Goal: Find specific page/section: Find specific page/section

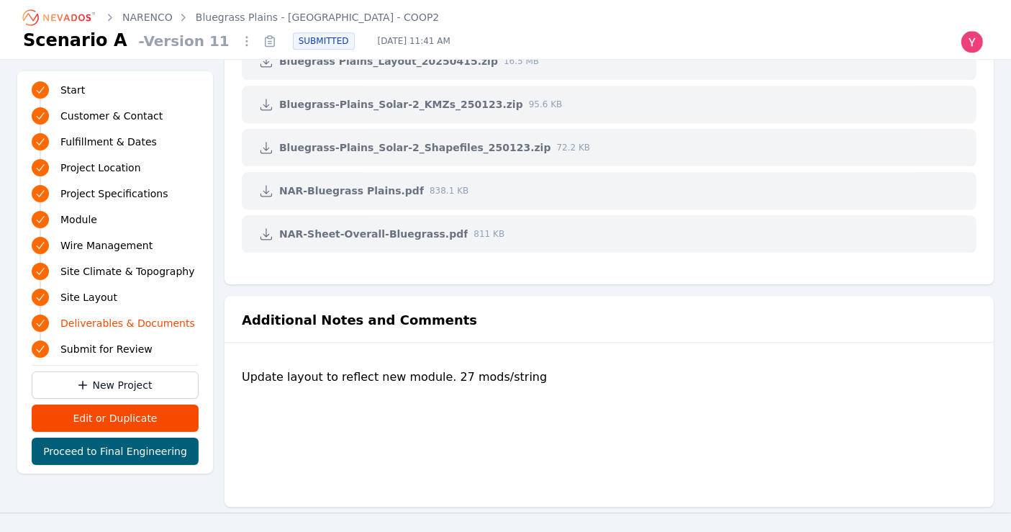
scroll to position [3548, 0]
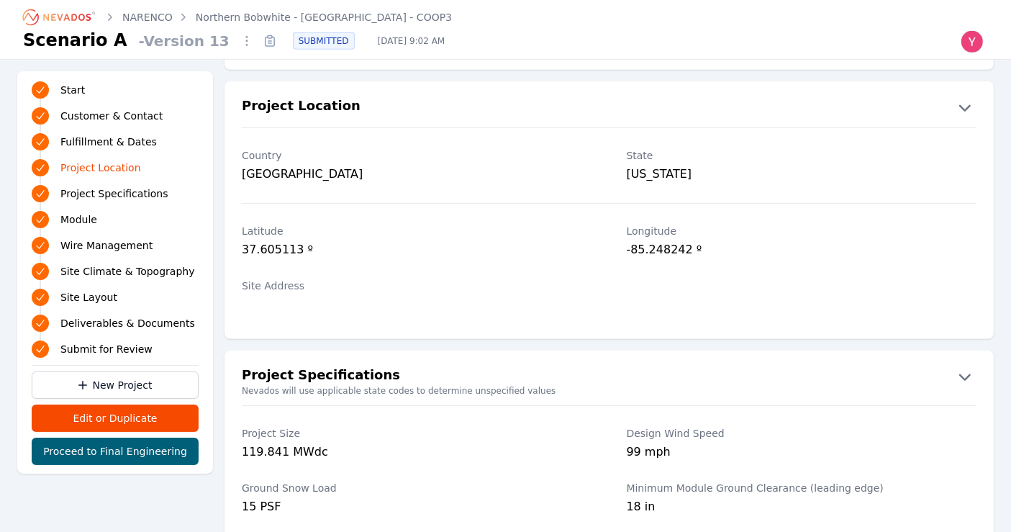
scroll to position [766, 0]
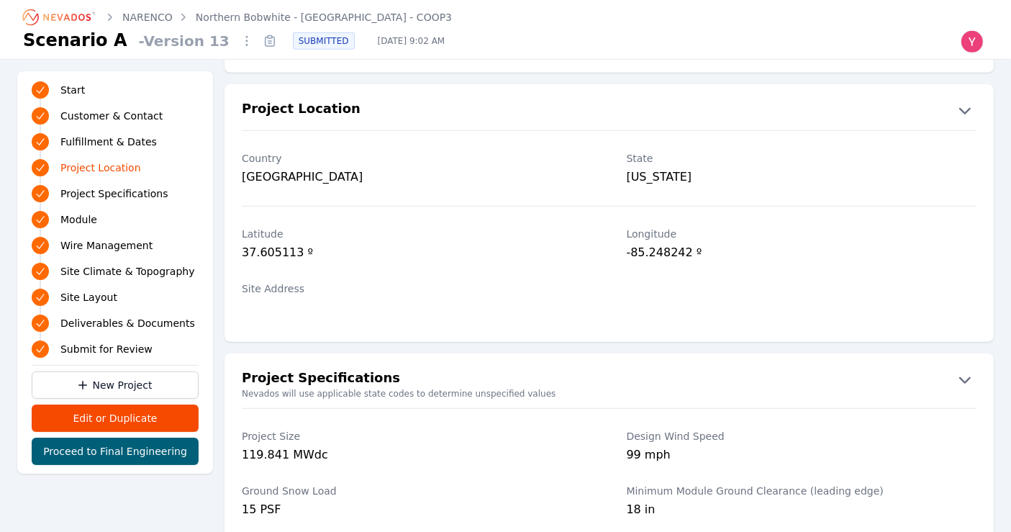
click at [314, 9] on ol "NARENCO Northern Bobwhite - Fayette - COOP3" at bounding box center [237, 17] width 429 height 23
click at [321, 19] on link "Northern Bobwhite - Fayette - COOP3" at bounding box center [324, 17] width 256 height 14
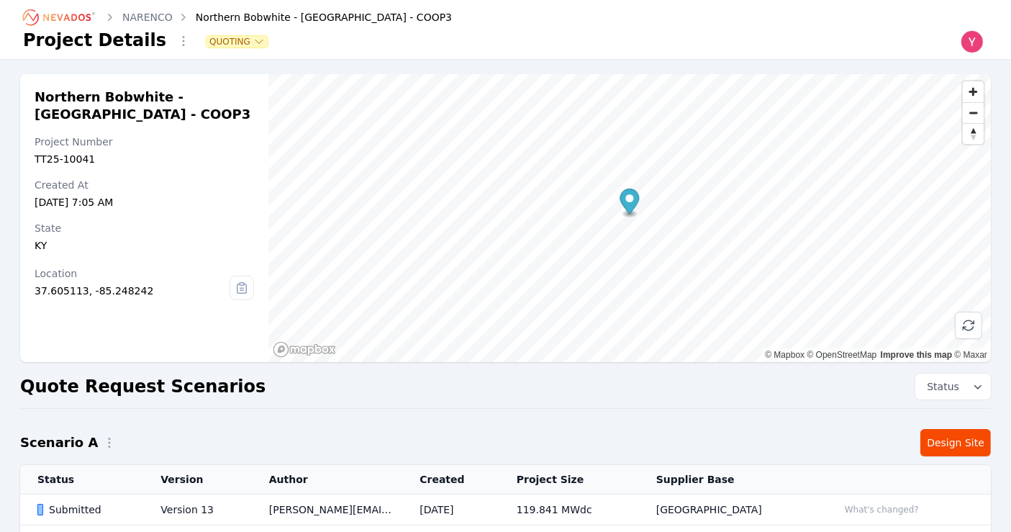
scroll to position [127, 0]
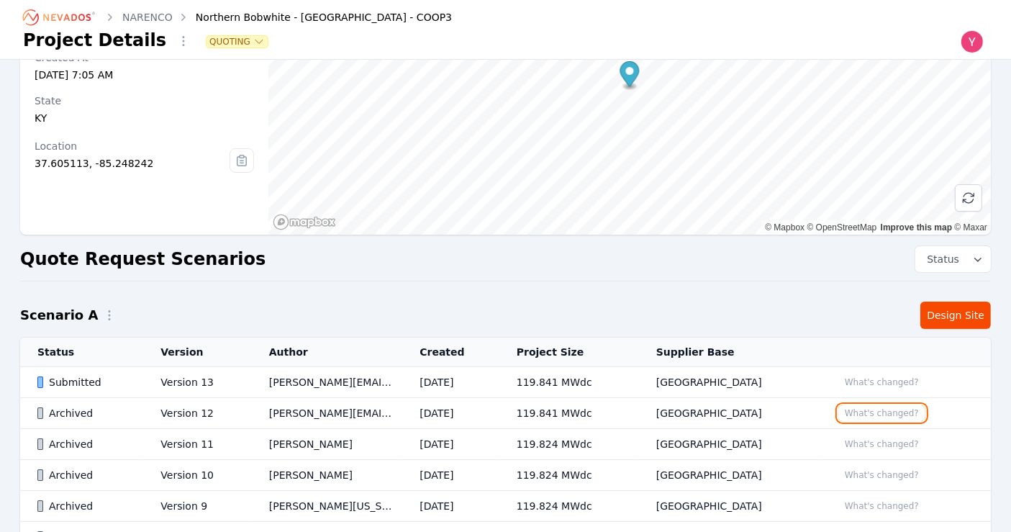
click at [843, 407] on button "What's changed?" at bounding box center [881, 413] width 87 height 16
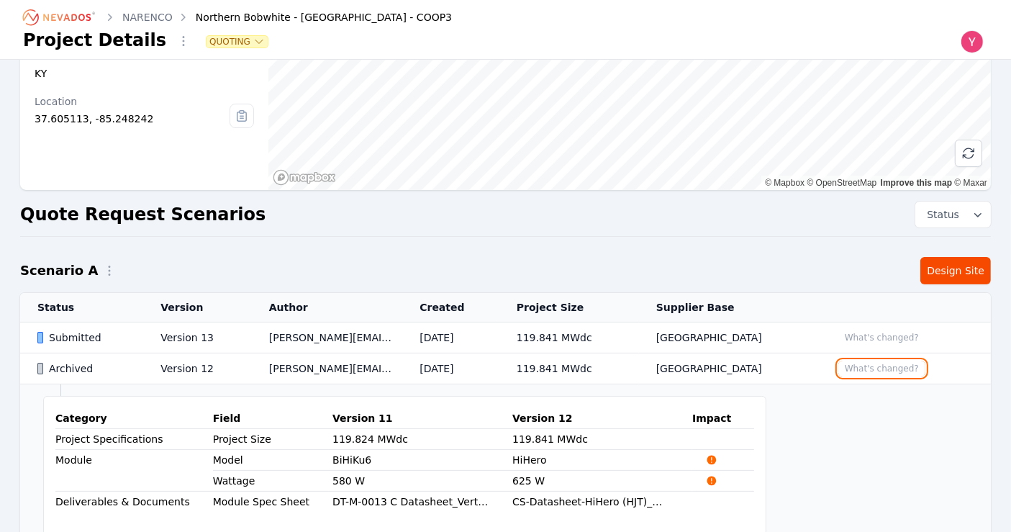
scroll to position [212, 0]
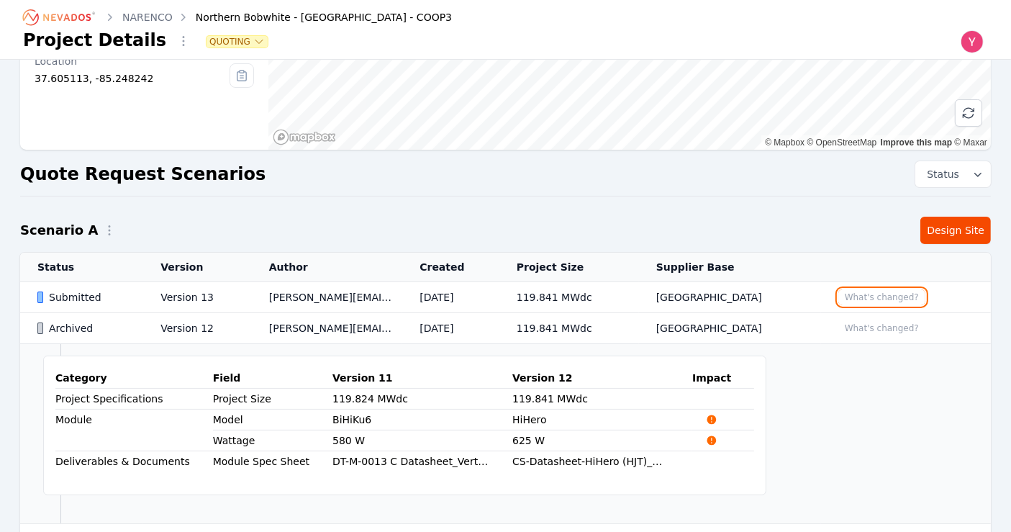
click at [848, 289] on button "What's changed?" at bounding box center [881, 297] width 87 height 16
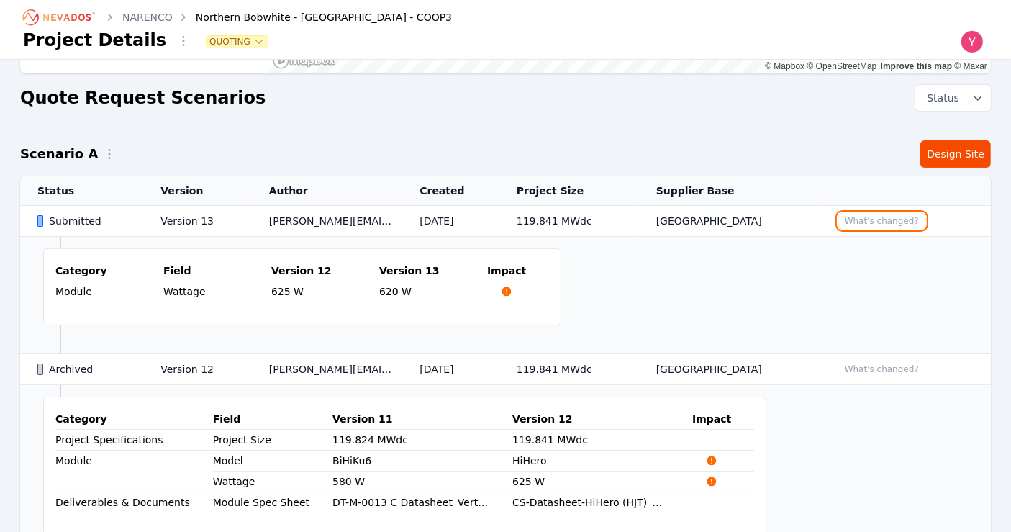
scroll to position [288, 0]
click at [78, 13] on icon "Breadcrumb" at bounding box center [59, 17] width 79 height 23
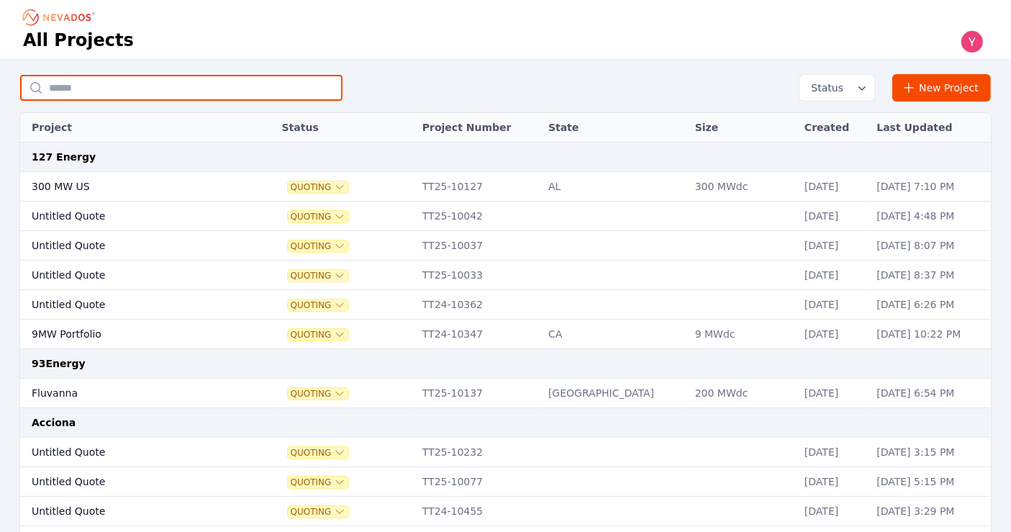
click at [139, 82] on input "text" at bounding box center [181, 88] width 322 height 26
type input "******"
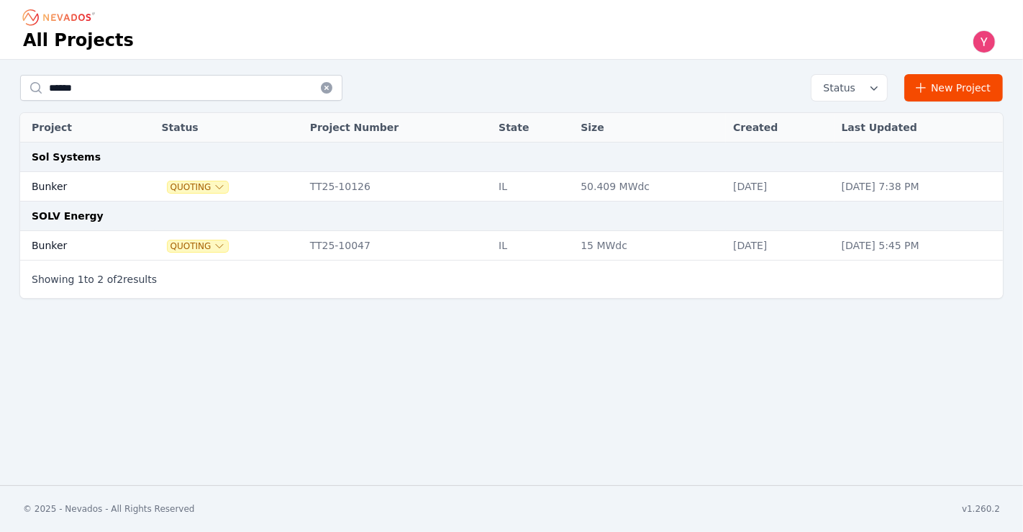
click at [85, 245] on td "Bunker" at bounding box center [74, 246] width 108 height 30
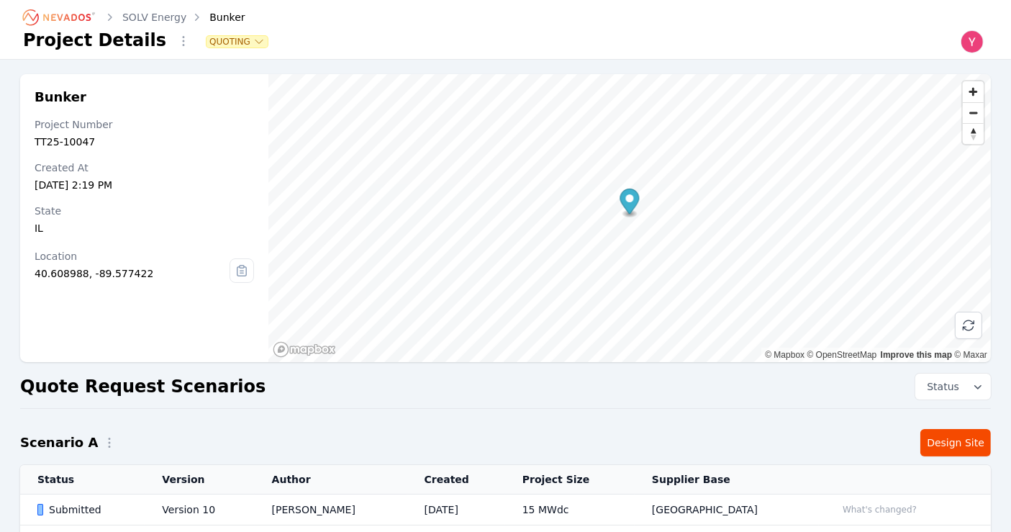
click at [246, 391] on div "Quote Request Scenarios Status" at bounding box center [505, 386] width 971 height 26
click at [226, 509] on td "Version 10" at bounding box center [199, 509] width 109 height 31
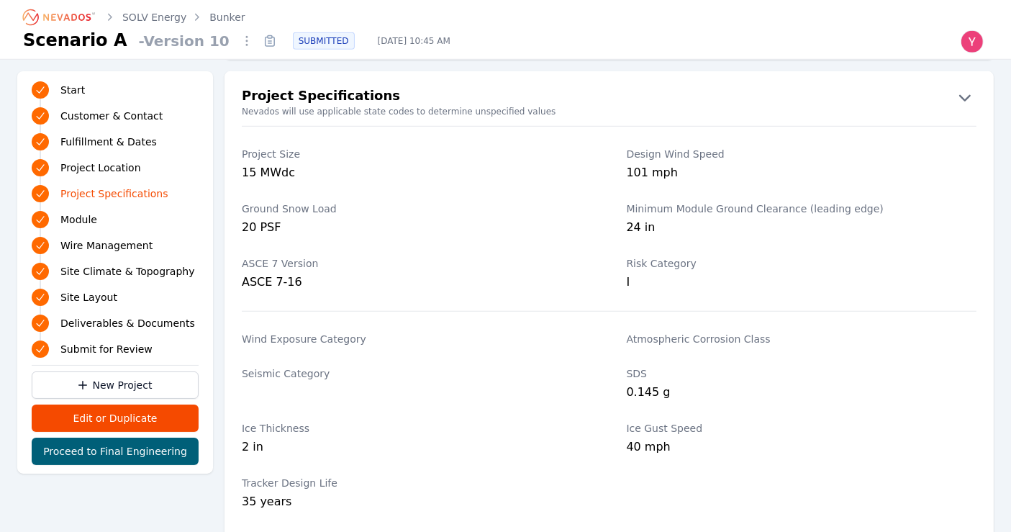
scroll to position [1050, 0]
click at [972, 243] on div "Minimum Module Ground Clearance (leading edge) 24 in" at bounding box center [802, 218] width 350 height 55
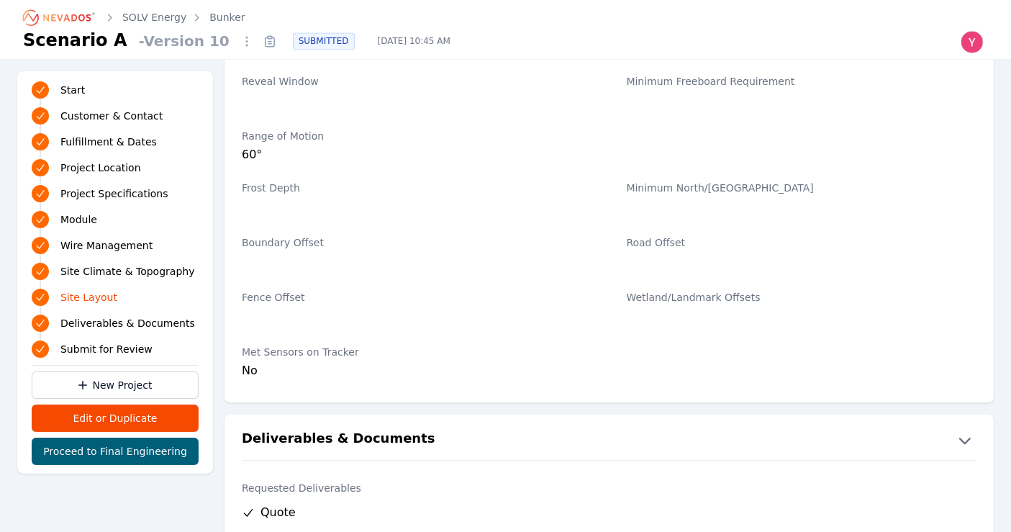
scroll to position [2908, 0]
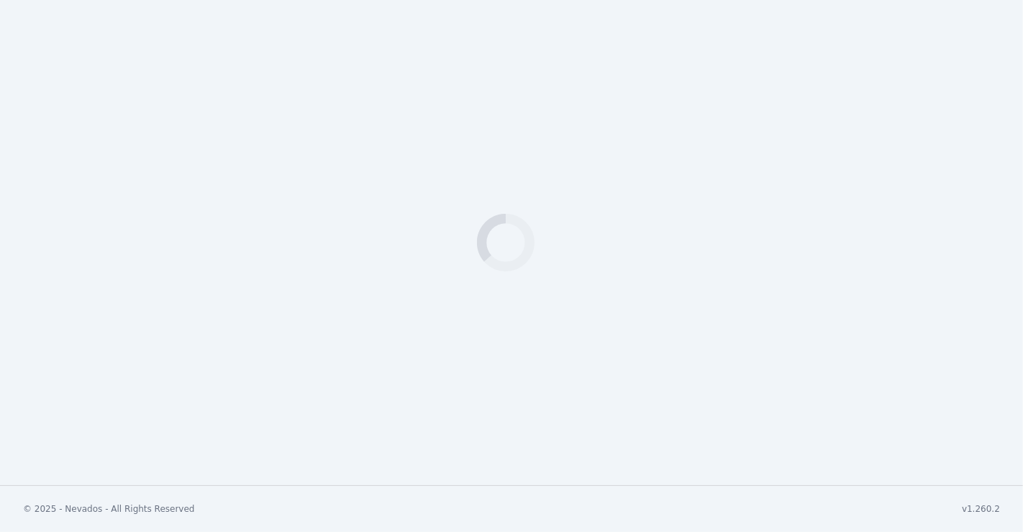
click at [602, 300] on div "Loading" at bounding box center [511, 242] width 1023 height 485
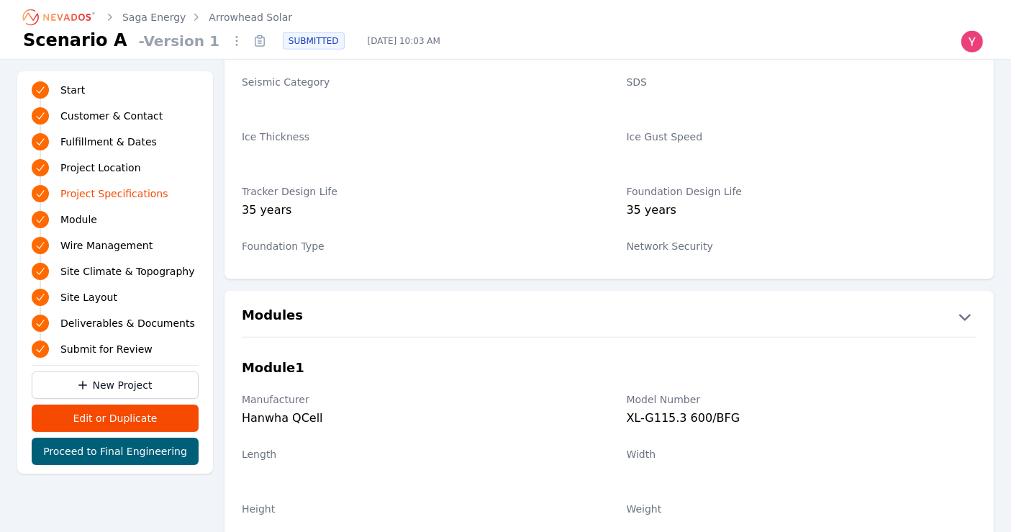
scroll to position [1343, 0]
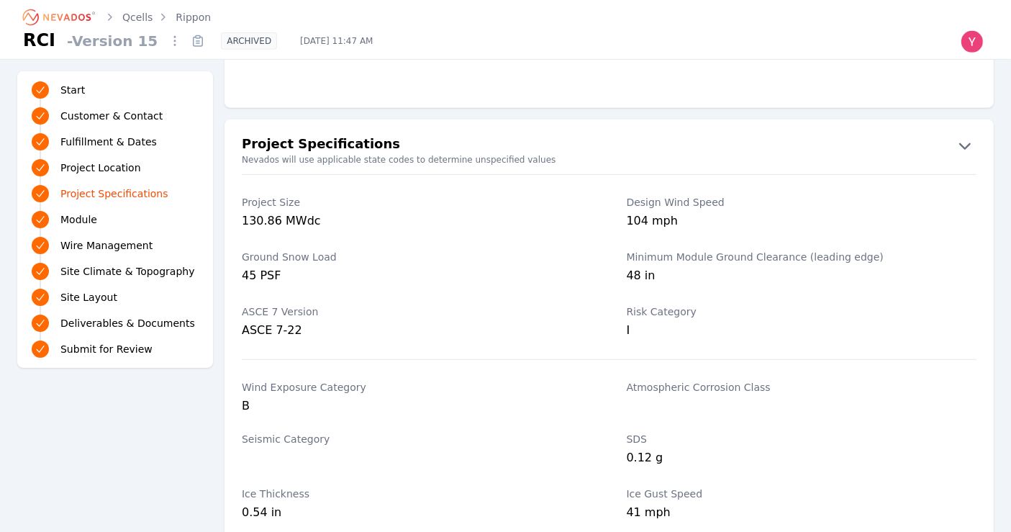
scroll to position [979, 0]
